Goal: Find specific page/section: Find specific page/section

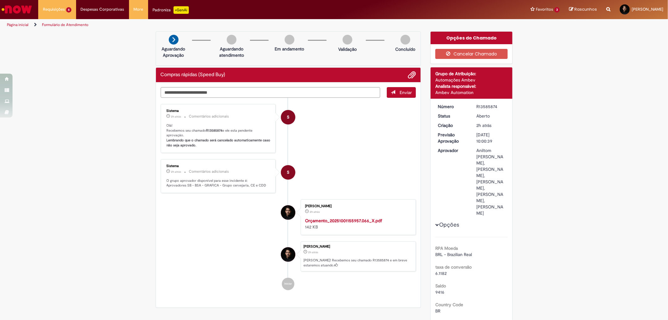
click at [318, 152] on li "S Sistema 2h atrás 2 horas atrás Comentários adicionais Olá! Recebemos seu cham…" at bounding box center [289, 128] width 256 height 49
click at [480, 108] on div "R13585874" at bounding box center [490, 106] width 29 height 6
copy div "R13585874"
click at [323, 153] on ul "S Sistema 2h atrás 2 horas atrás Comentários adicionais Olá! Recebemos seu cham…" at bounding box center [289, 197] width 256 height 199
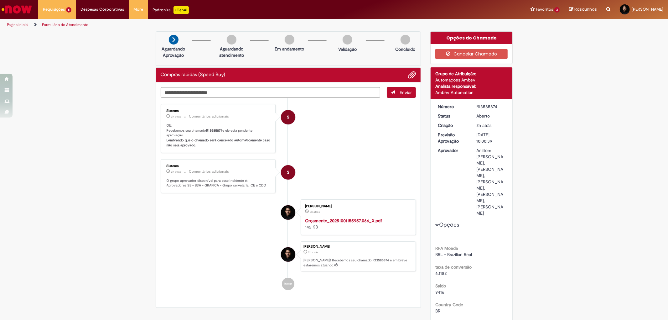
click at [377, 119] on li "S Sistema 2h atrás 2 horas atrás Comentários adicionais Olá! Recebemos seu cham…" at bounding box center [289, 128] width 256 height 49
drag, startPoint x: 355, startPoint y: 139, endPoint x: 440, endPoint y: 32, distance: 137.3
click at [355, 139] on li "S Sistema 2h atrás 2 horas atrás Comentários adicionais Olá! Recebemos seu cham…" at bounding box center [289, 128] width 256 height 49
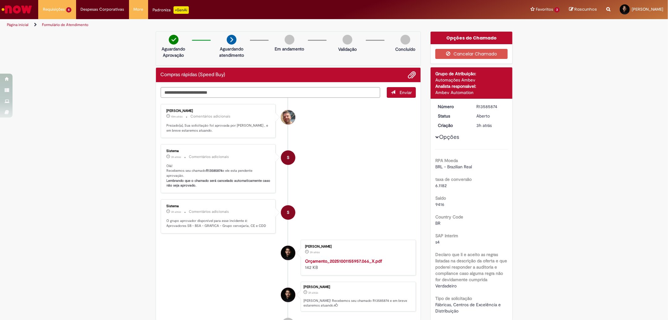
click at [381, 178] on li "S Sistema 3h atrás 3 horas atrás Comentários adicionais Olá! Recebemos seu cham…" at bounding box center [289, 168] width 256 height 49
click at [357, 161] on li "S Sistema 3h atrás 3 horas atrás Comentários adicionais Olá! Recebemos seu cham…" at bounding box center [289, 168] width 256 height 49
click at [385, 154] on li "S Sistema 3h atrás 3 horas atrás Comentários adicionais Olá! Recebemos seu cham…" at bounding box center [289, 168] width 256 height 49
click at [49, 33] on span "Compras rápidas (Speed Buy)" at bounding box center [67, 33] width 45 height 5
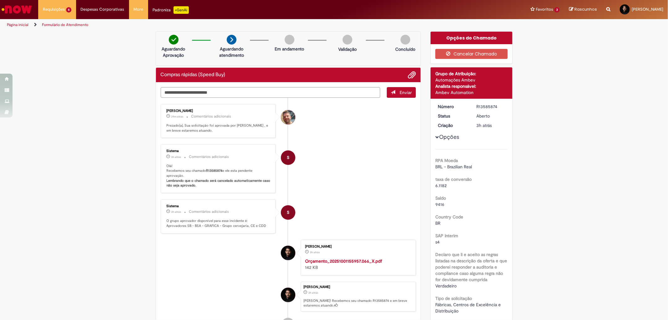
click at [19, 11] on img "Ir para a Homepage" at bounding box center [17, 9] width 32 height 13
